Goal: Task Accomplishment & Management: Manage account settings

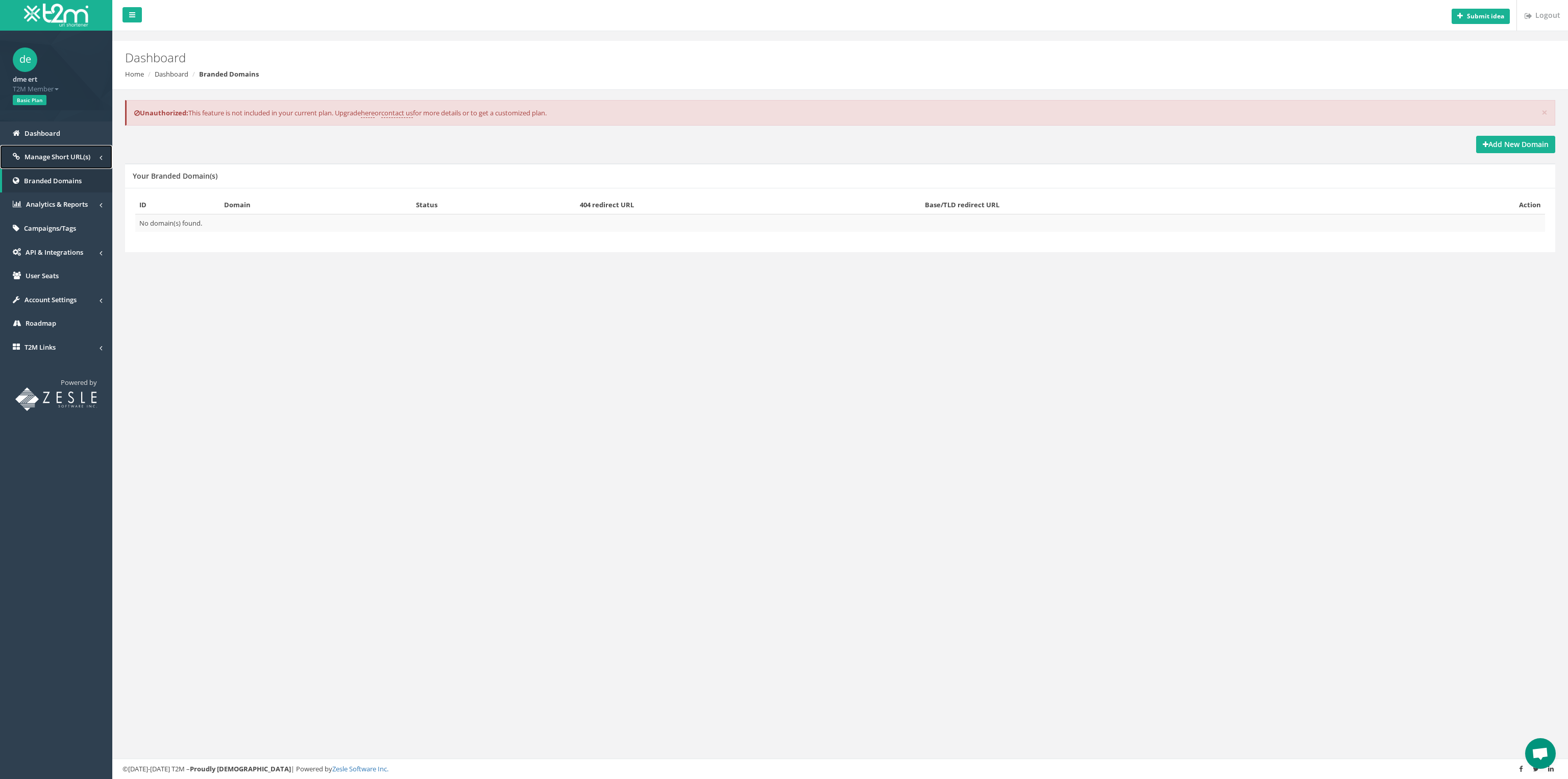
click at [72, 155] on span "Manage Short URL(s)" at bounding box center [58, 157] width 66 height 9
click at [64, 179] on link "All Short URLs" at bounding box center [57, 178] width 110 height 17
click at [1466, 20] on button "Submit idea" at bounding box center [1480, 16] width 58 height 16
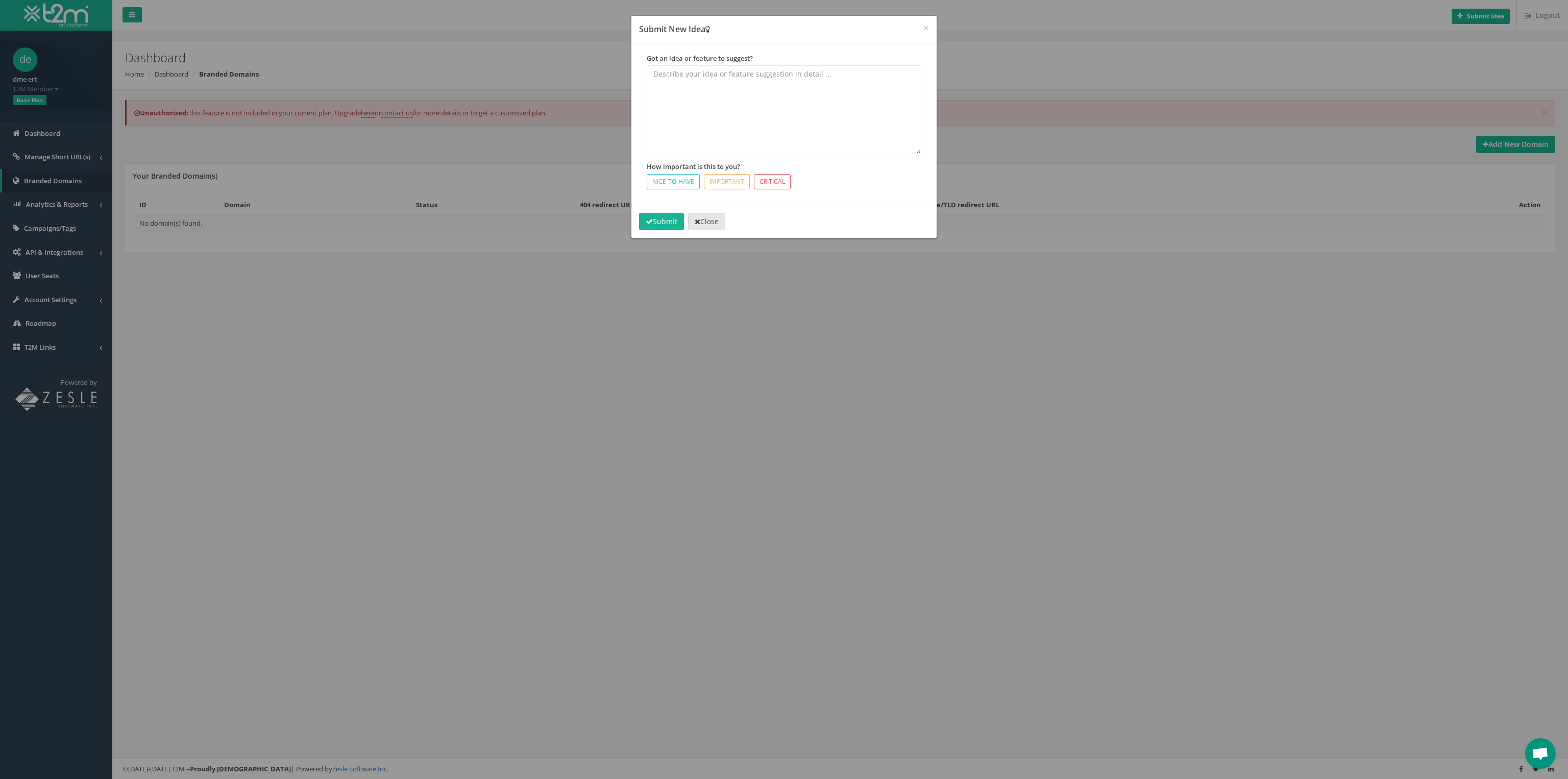
click at [700, 223] on icon "button" at bounding box center [697, 221] width 6 height 7
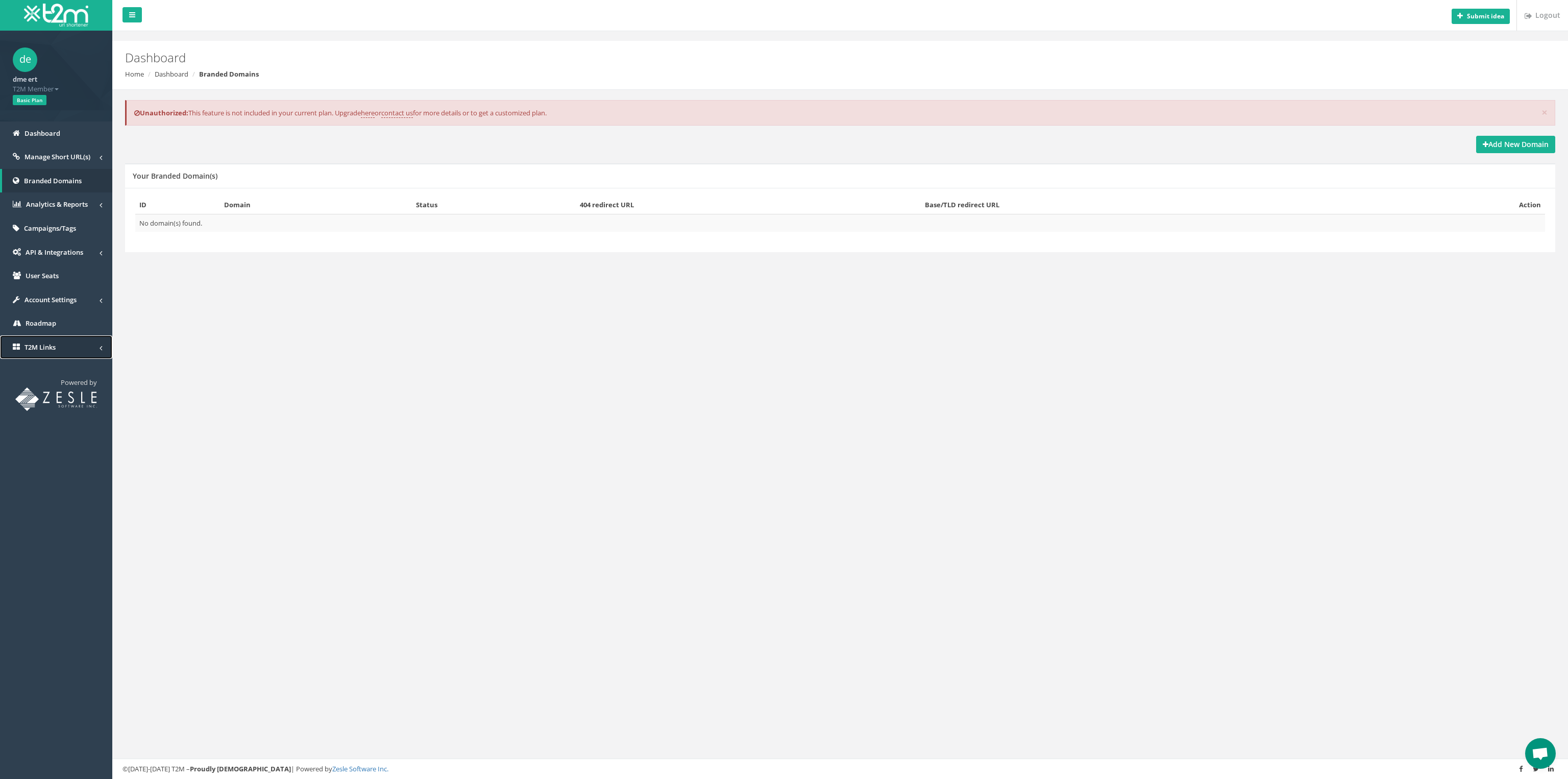
click at [42, 353] on link "T2M Links" at bounding box center [56, 347] width 112 height 24
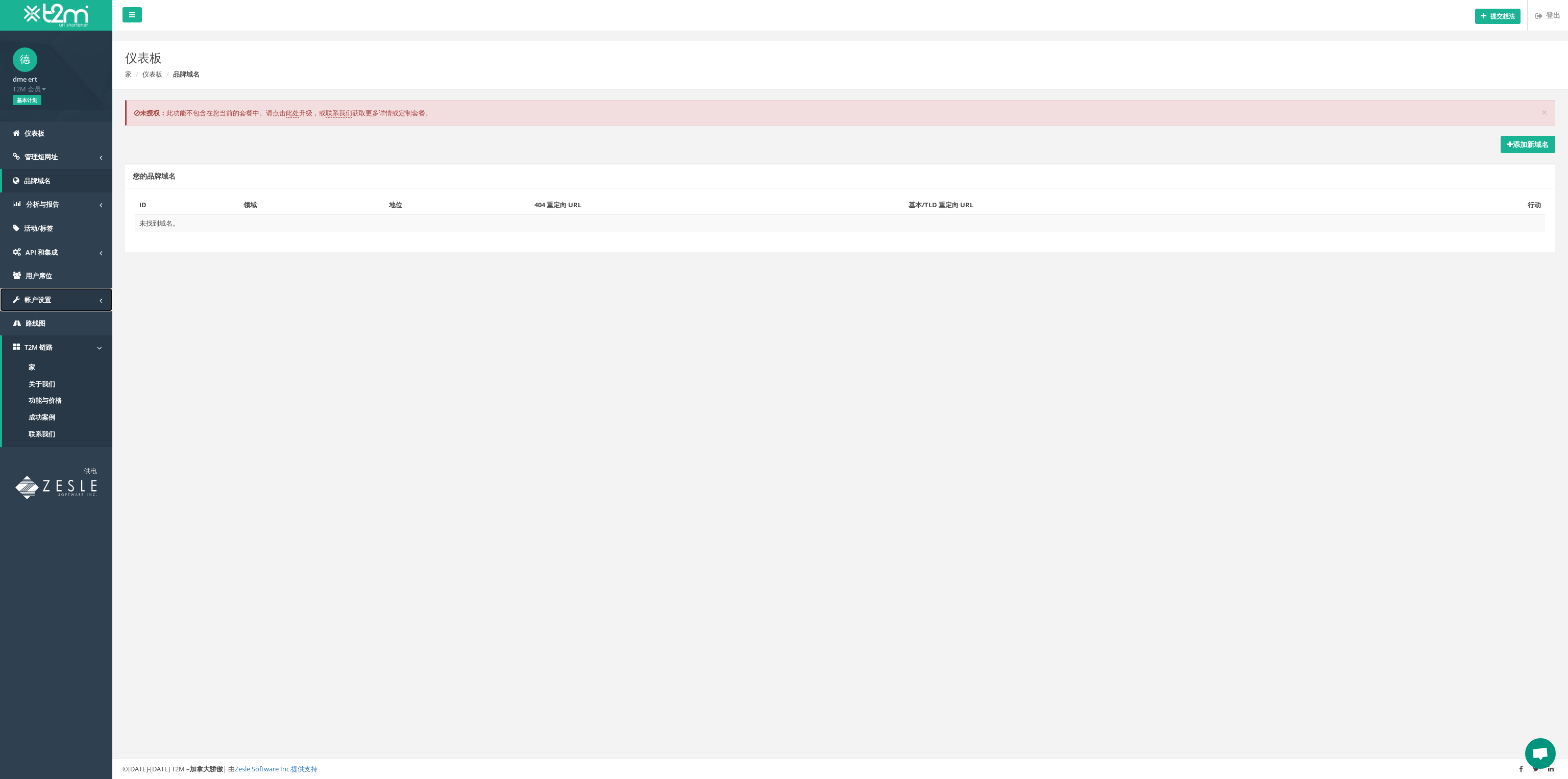
click at [69, 299] on link "帐户设置" at bounding box center [56, 299] width 112 height 24
click at [51, 367] on font "计费和订阅" at bounding box center [45, 369] width 33 height 9
